Goal: Information Seeking & Learning: Learn about a topic

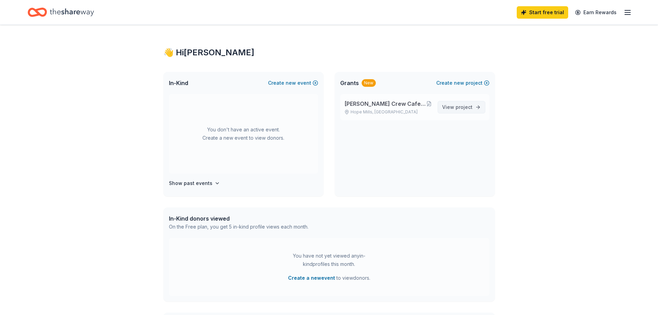
click at [464, 105] on span "project" at bounding box center [464, 107] width 17 height 6
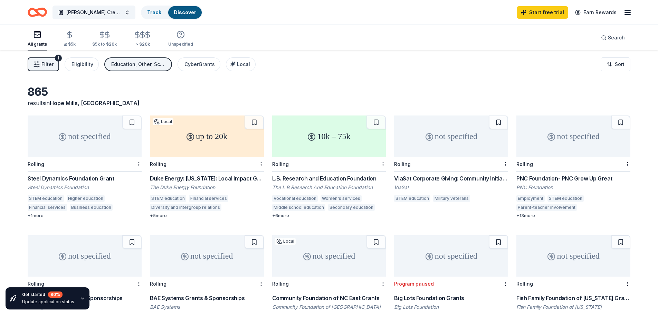
drag, startPoint x: 515, startPoint y: 177, endPoint x: 557, endPoint y: 185, distance: 43.2
click at [557, 185] on div "not specified Rolling Steel Dynamics Foundation Grant Steel Dynamics Foundation…" at bounding box center [329, 226] width 603 height 222
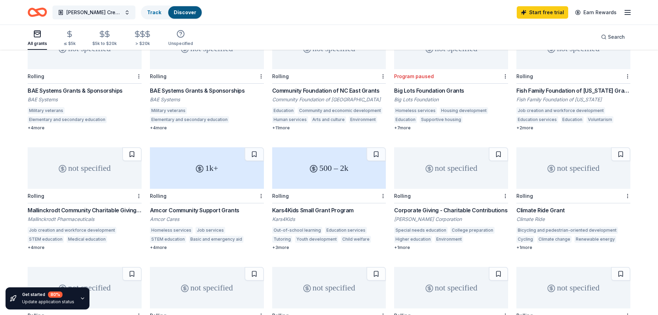
scroll to position [35, 0]
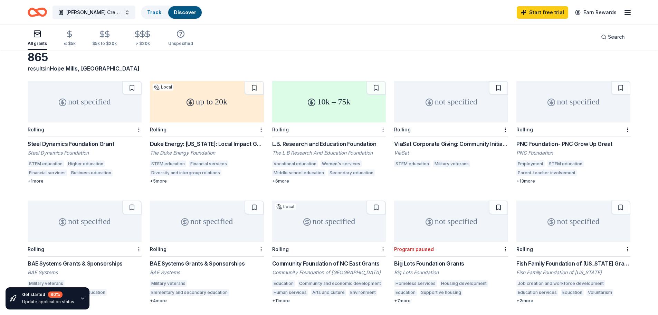
click at [555, 143] on div "PNC Foundation- PNC Grow Up Great" at bounding box center [573, 144] width 114 height 8
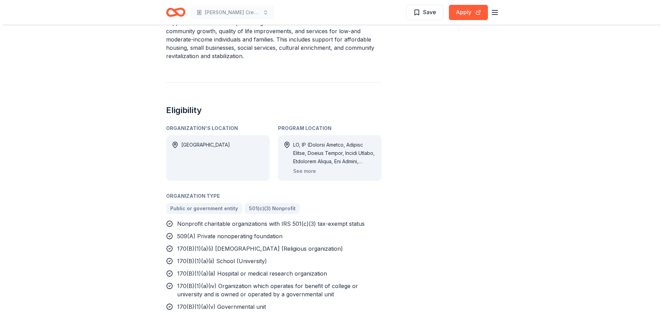
scroll to position [449, 0]
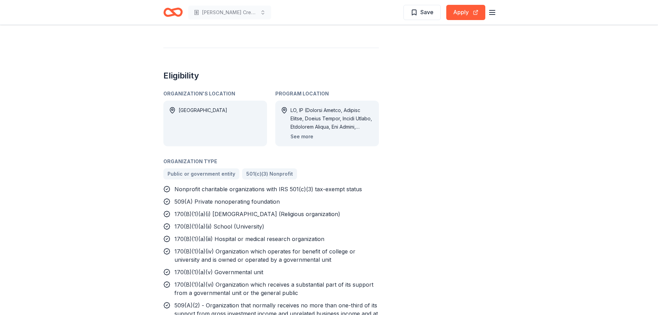
click at [306, 132] on button "See more" at bounding box center [301, 136] width 23 height 8
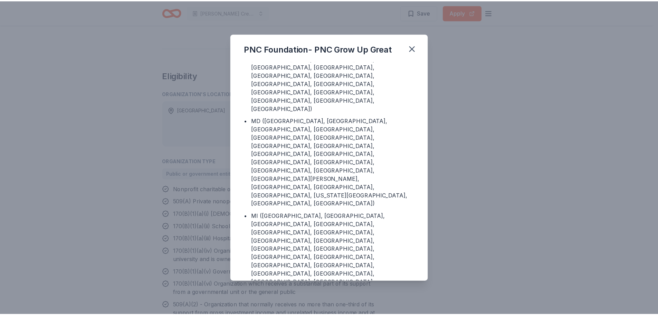
scroll to position [691, 0]
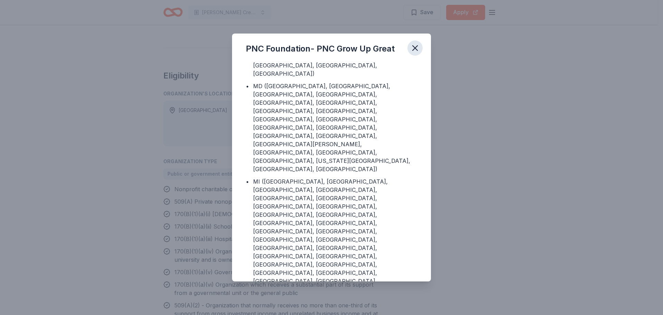
click at [418, 51] on icon "button" at bounding box center [415, 48] width 10 height 10
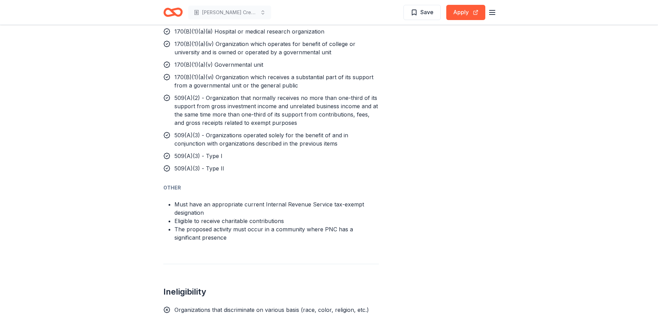
scroll to position [760, 0]
